Goal: Find specific page/section: Find specific page/section

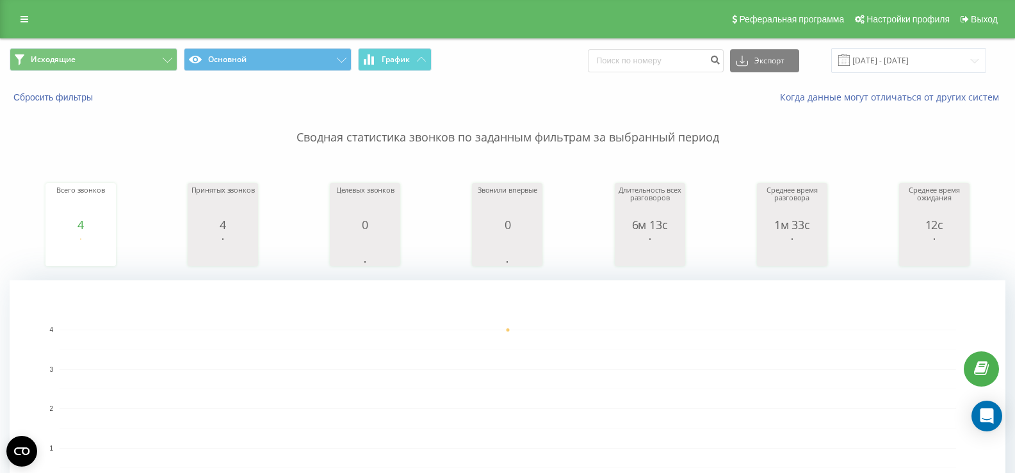
click at [153, 77] on div "Исходящие Основной График Экспорт .csv .xls .xlsx [DATE] - [DATE]" at bounding box center [507, 60] width 1013 height 43
click at [152, 67] on button "Исходящие" at bounding box center [94, 59] width 168 height 23
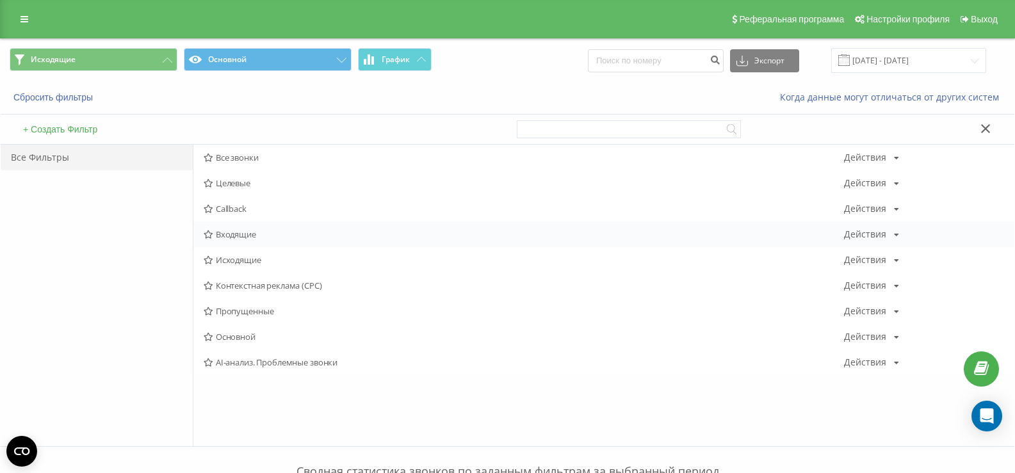
click at [236, 232] on span "Входящие" at bounding box center [524, 234] width 640 height 9
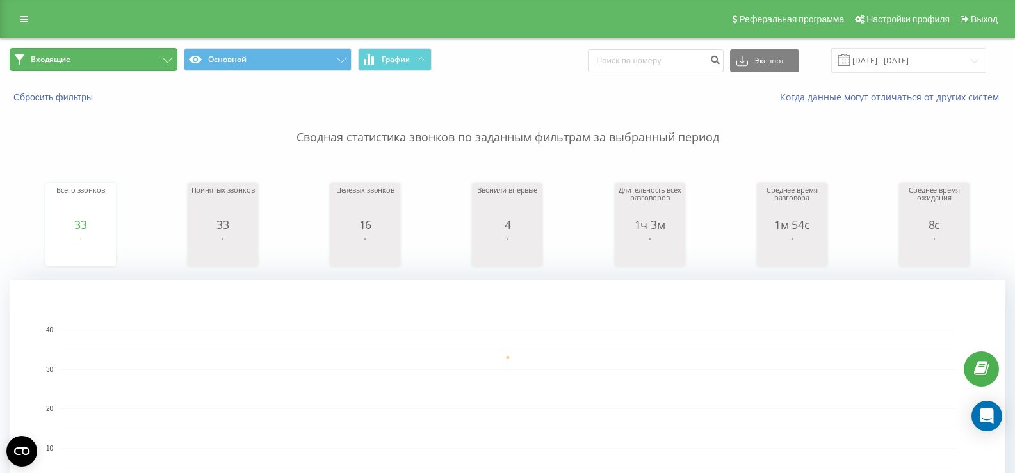
click at [144, 65] on button "Входящие" at bounding box center [94, 59] width 168 height 23
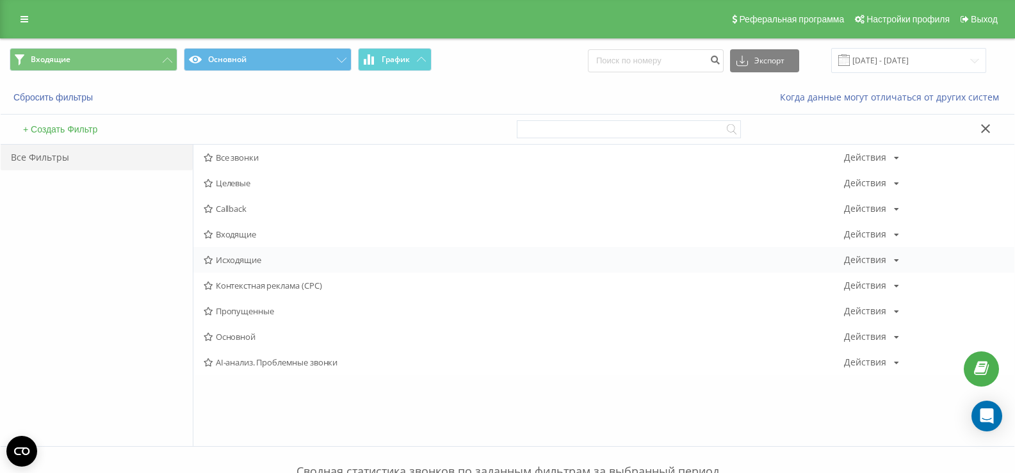
click at [228, 268] on div "Исходящие Действия Редактировать Копировать Удалить По умолчанию Поделиться" at bounding box center [603, 260] width 821 height 26
click at [228, 261] on span "Исходящие" at bounding box center [524, 259] width 640 height 9
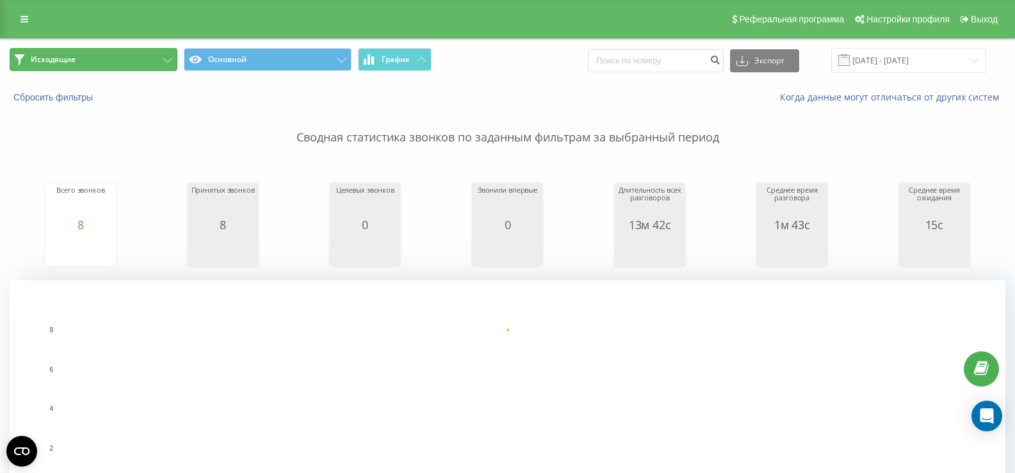
click at [119, 54] on button "Исходящие" at bounding box center [94, 59] width 168 height 23
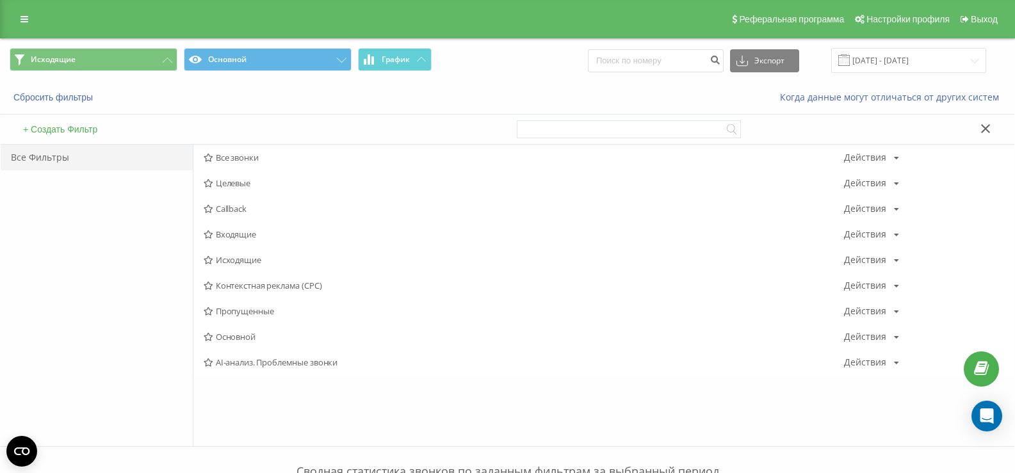
click at [222, 230] on span "Входящие" at bounding box center [524, 234] width 640 height 9
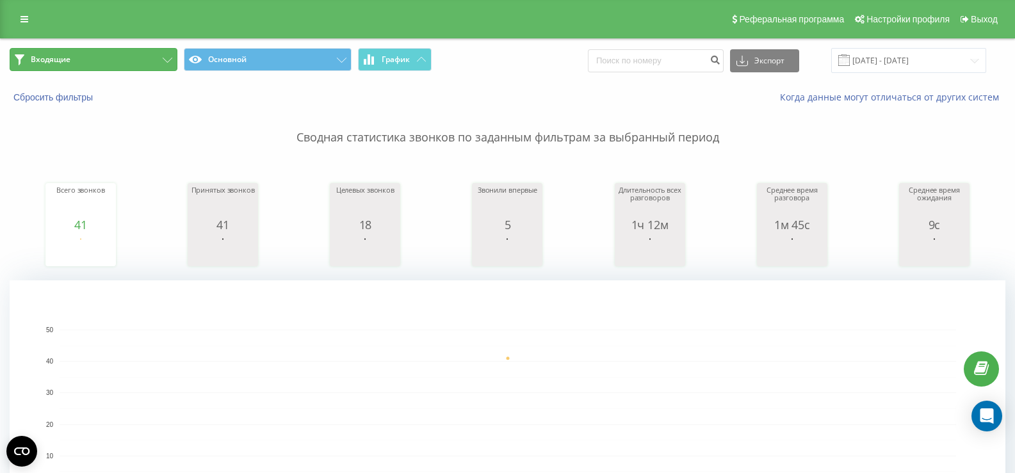
click at [97, 61] on button "Входящие" at bounding box center [94, 59] width 168 height 23
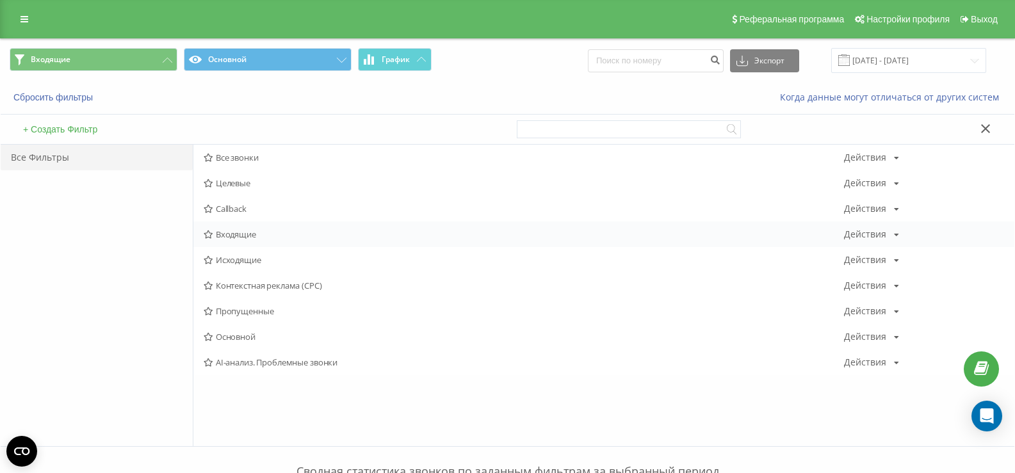
click at [244, 232] on span "Входящие" at bounding box center [524, 234] width 640 height 9
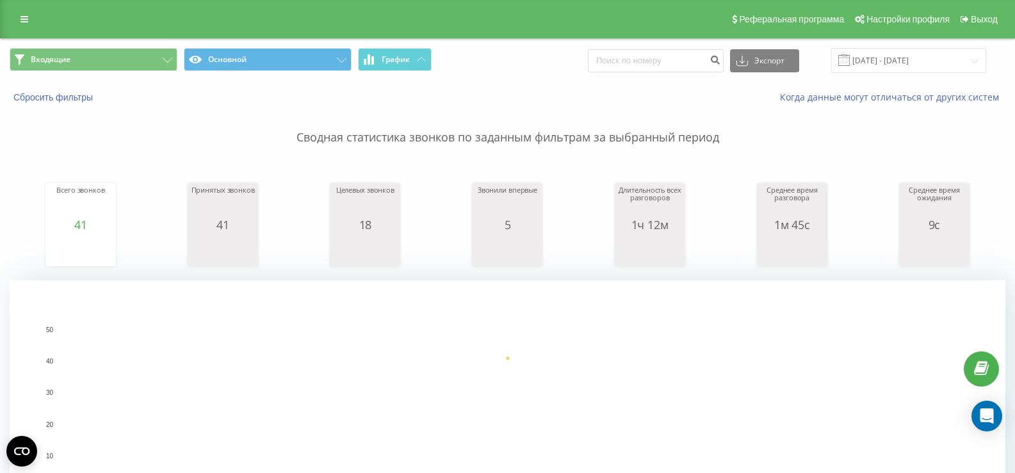
click at [152, 40] on div "Входящие Основной График Экспорт .csv .xls .xlsx [DATE] - [DATE]" at bounding box center [507, 60] width 1013 height 43
click at [150, 47] on div "Входящие Основной График Экспорт .csv .xls .xlsx [DATE] - [DATE]" at bounding box center [507, 60] width 1013 height 43
click at [170, 60] on icon at bounding box center [168, 60] width 10 height 5
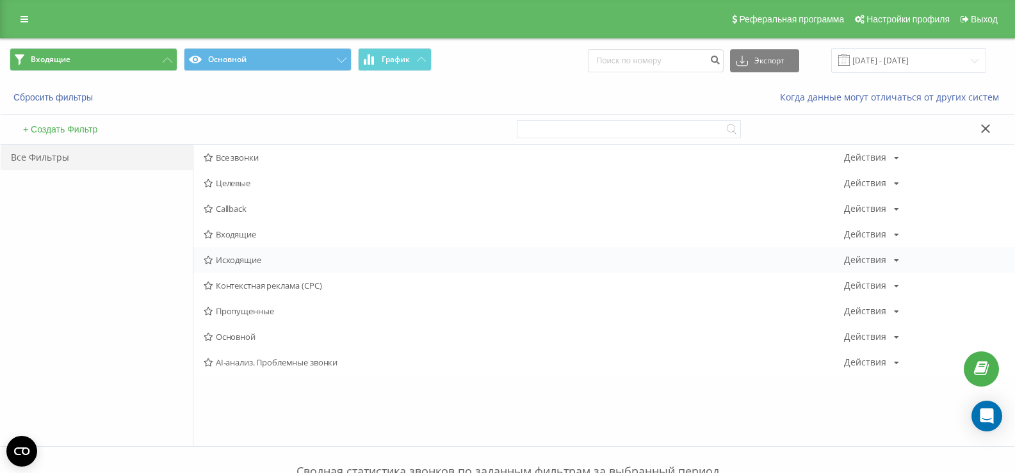
click at [224, 259] on span "Исходящие" at bounding box center [524, 259] width 640 height 9
